Goal: Task Accomplishment & Management: Complete application form

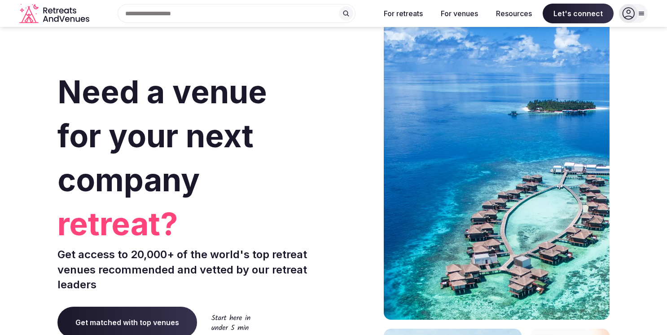
click at [643, 14] on icon at bounding box center [641, 13] width 7 height 7
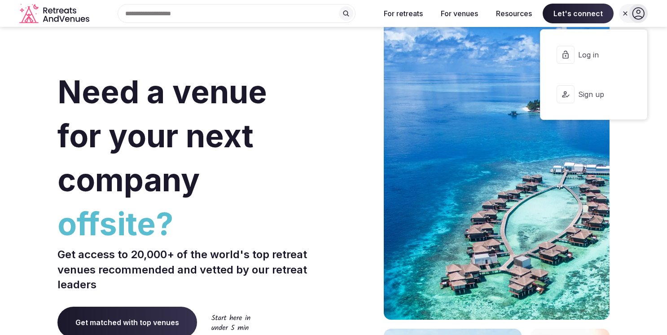
click at [597, 87] on button "Sign up" at bounding box center [594, 94] width 93 height 36
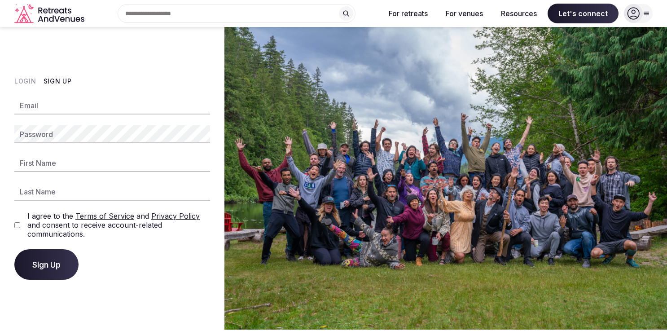
click at [71, 97] on input "Email" at bounding box center [112, 106] width 196 height 18
type input "**********"
click at [52, 168] on input "First Name" at bounding box center [112, 163] width 196 height 18
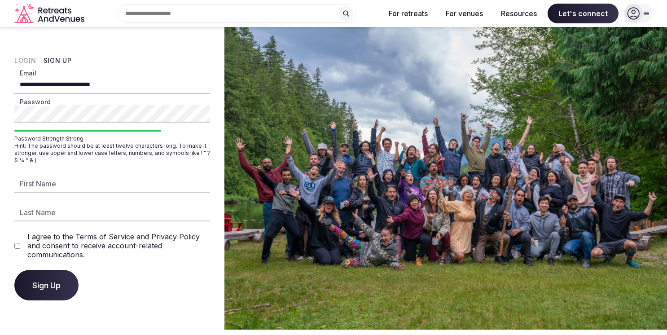
click at [36, 184] on input "First Name" at bounding box center [112, 184] width 196 height 18
type input "********"
click at [68, 206] on input "Last Name" at bounding box center [112, 212] width 196 height 18
type input "*****"
click at [40, 280] on button "Sign Up" at bounding box center [46, 285] width 64 height 31
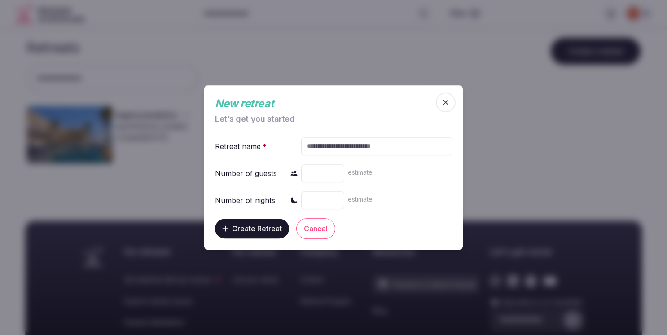
click at [450, 101] on icon "button" at bounding box center [445, 102] width 9 height 9
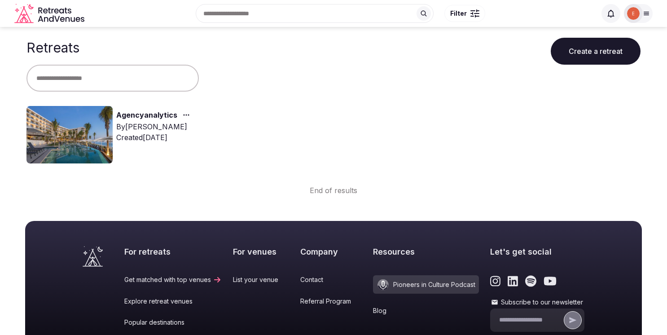
click at [163, 115] on link "Agencyanalytics" at bounding box center [146, 116] width 61 height 12
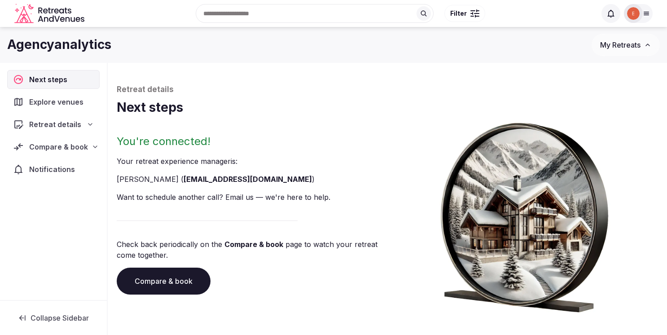
click at [52, 103] on span "Explore venues" at bounding box center [58, 102] width 58 height 11
click at [54, 102] on span "Explore venues" at bounding box center [58, 102] width 58 height 11
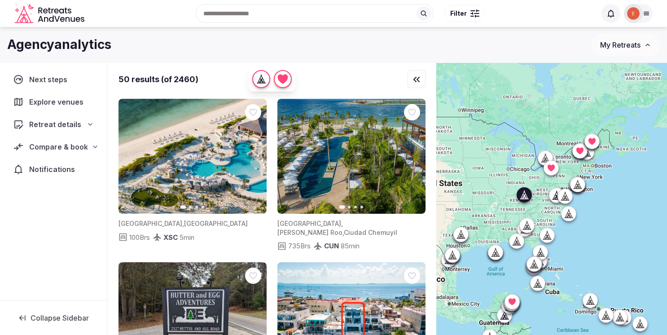
scroll to position [1533, 0]
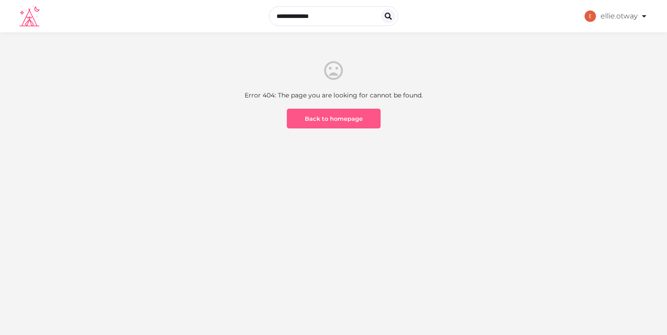
click at [337, 115] on link "Back to homepage" at bounding box center [334, 119] width 94 height 20
